Goal: Task Accomplishment & Management: Complete application form

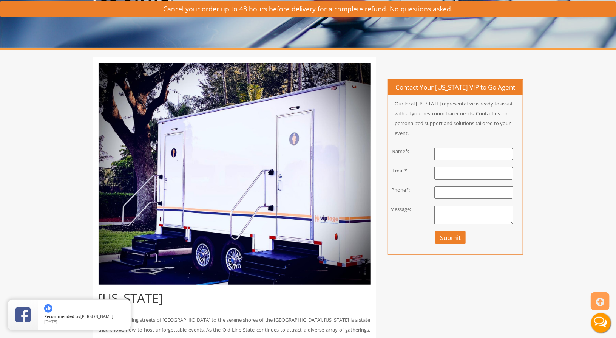
scroll to position [113, 0]
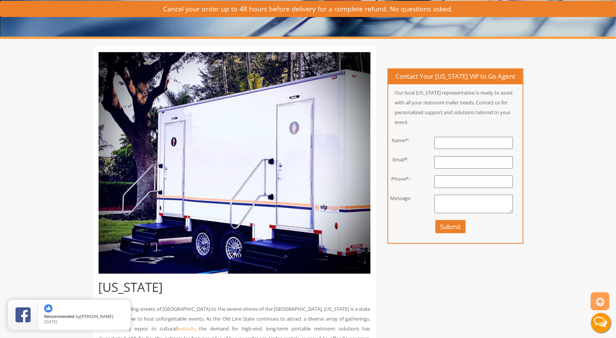
click at [452, 142] on input "text" at bounding box center [473, 143] width 79 height 12
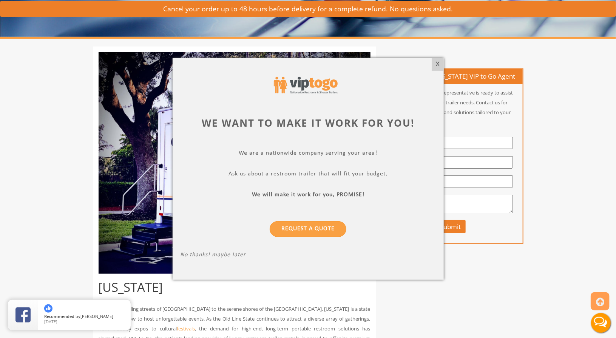
type input "[PERSON_NAME]"
type input "[EMAIL_ADDRESS][DOMAIN_NAME]"
type input "3016437498"
click at [438, 66] on div "X" at bounding box center [438, 64] width 12 height 13
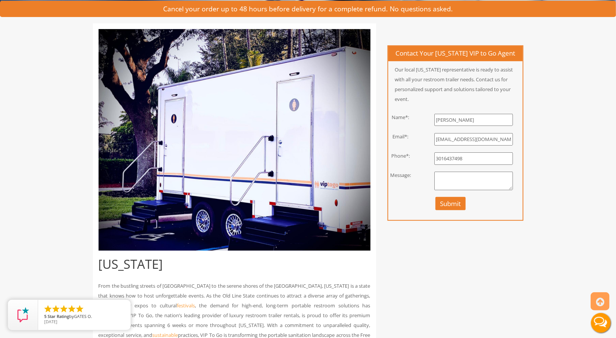
scroll to position [151, 0]
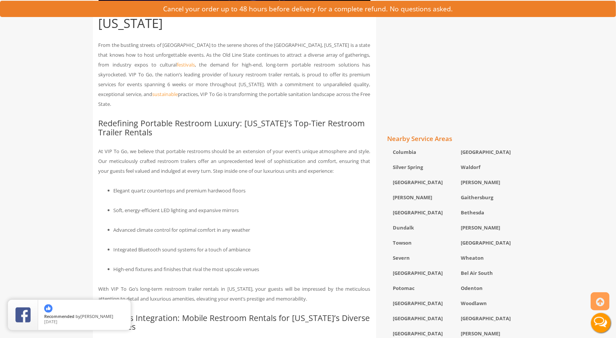
scroll to position [378, 0]
click at [472, 225] on div "[PERSON_NAME]" at bounding box center [489, 228] width 68 height 15
click at [467, 225] on div "[PERSON_NAME]" at bounding box center [489, 228] width 68 height 15
click at [597, 302] on icon at bounding box center [600, 302] width 8 height 18
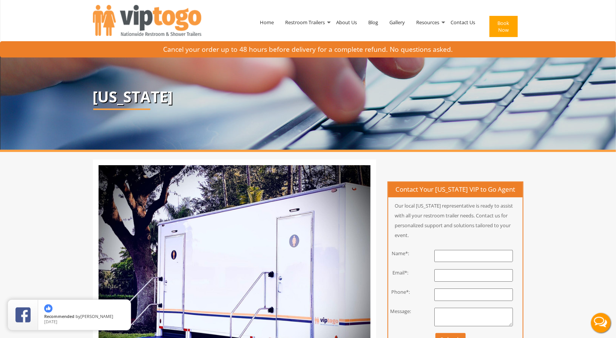
scroll to position [0, 0]
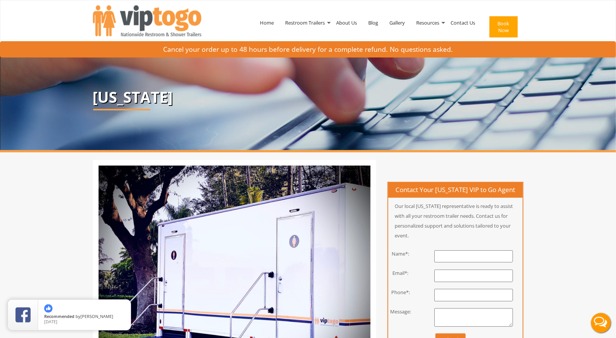
click at [500, 25] on button "Book Now" at bounding box center [503, 26] width 28 height 21
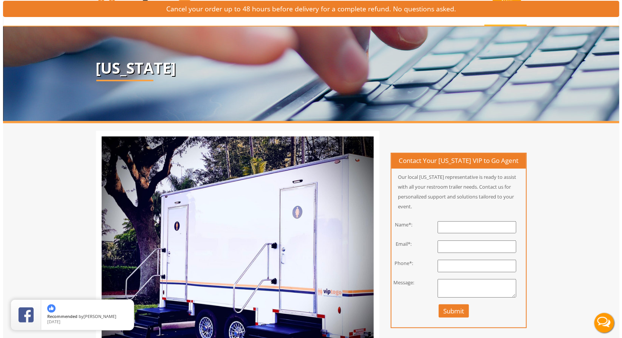
scroll to position [38, 0]
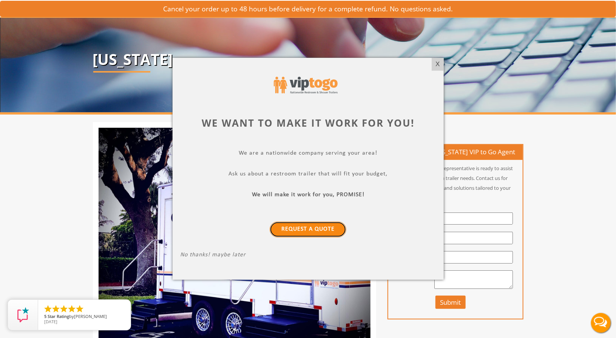
click at [334, 230] on link "Request a Quote" at bounding box center [308, 229] width 77 height 16
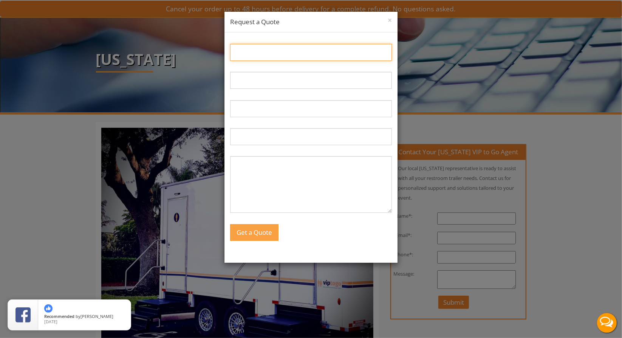
click at [270, 53] on input "Name:" at bounding box center [311, 52] width 162 height 17
type input "[PERSON_NAME]"
type input "[EMAIL_ADDRESS][DOMAIN_NAME]"
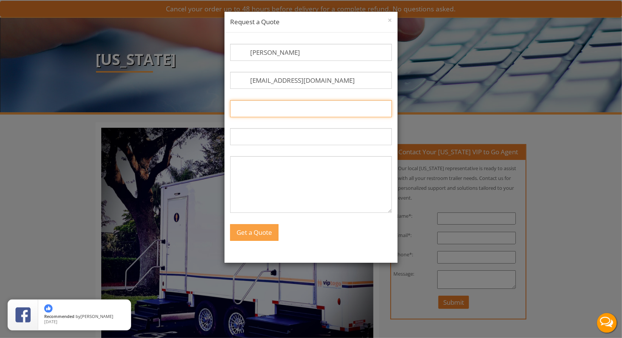
type input "3016437498"
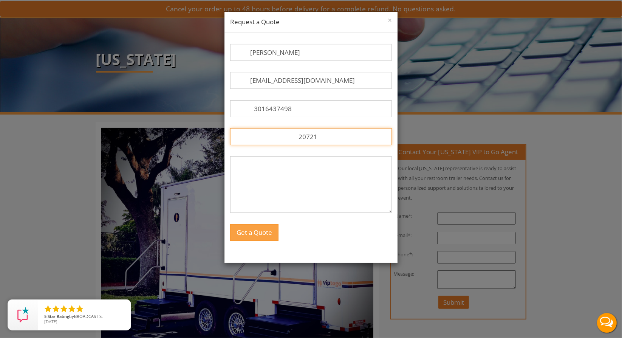
click at [275, 135] on input "20721" at bounding box center [311, 136] width 162 height 17
type input "13607 Kings Isle Court, Bowie MD 20721"
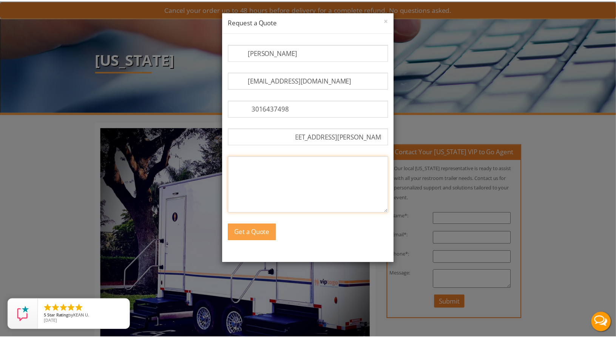
scroll to position [0, 0]
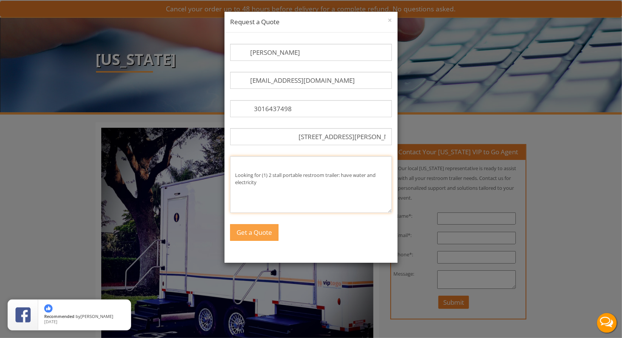
type textarea "Looking for (1) 2 stall portable restroom trailer: have water and electricity"
click at [251, 233] on button "Get a Quote" at bounding box center [254, 232] width 48 height 16
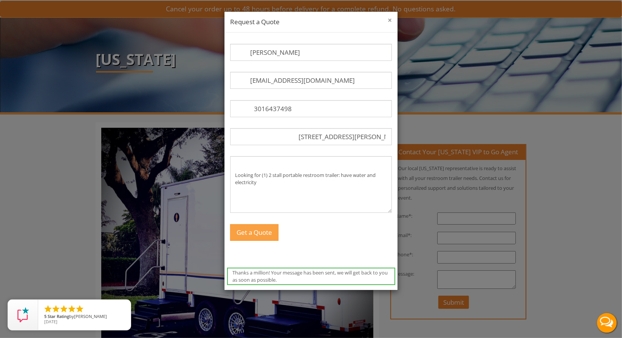
click at [387, 21] on button "×" at bounding box center [389, 21] width 4 height 8
